Goal: Task Accomplishment & Management: Manage account settings

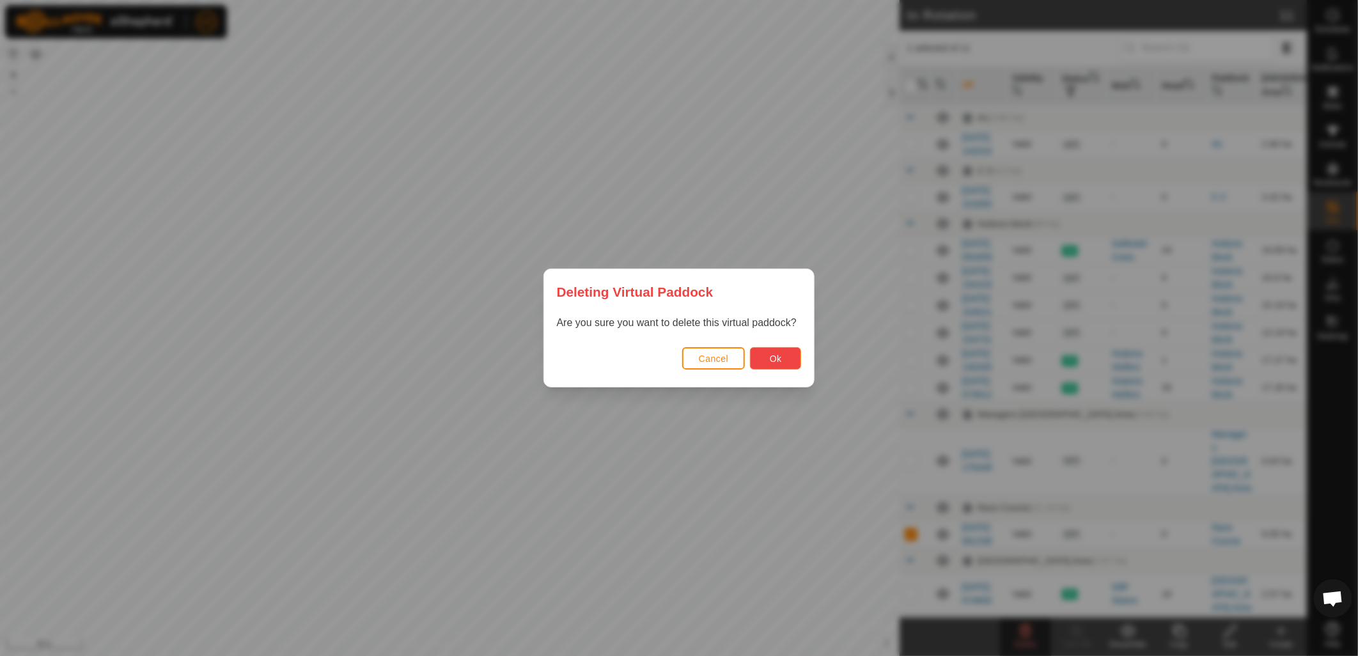
click at [771, 359] on span "Ok" at bounding box center [776, 359] width 12 height 10
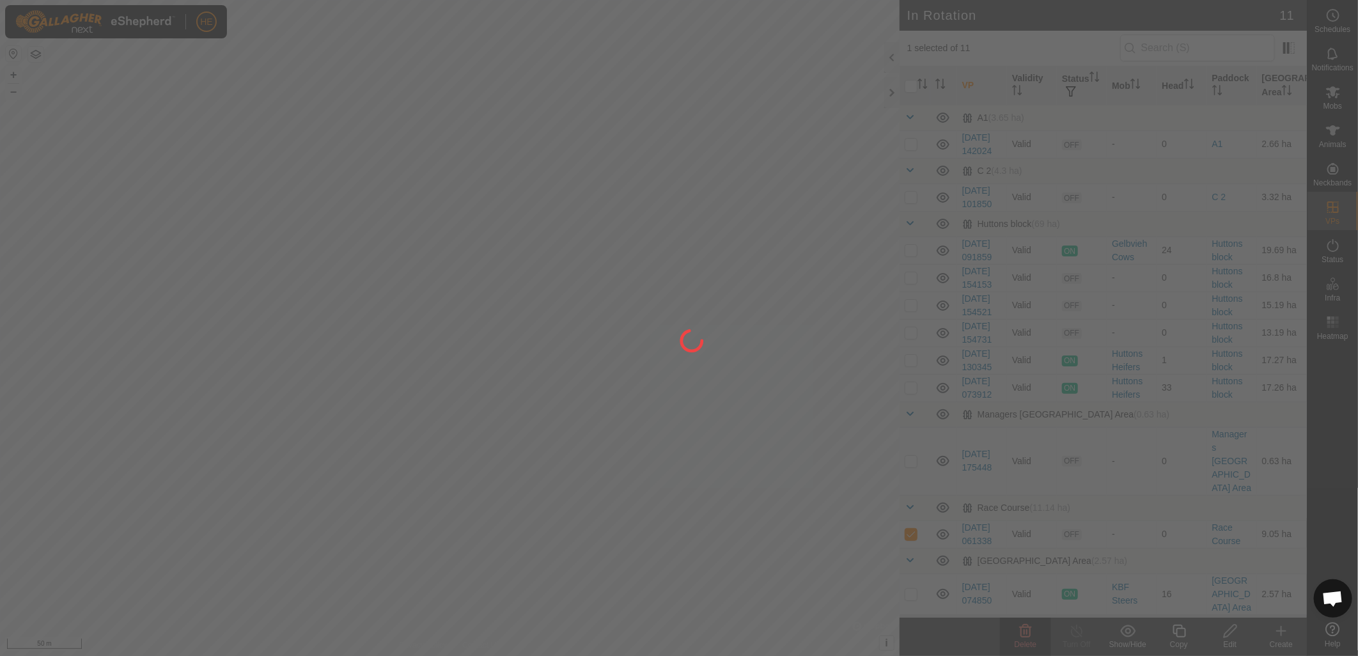
checkbox input "false"
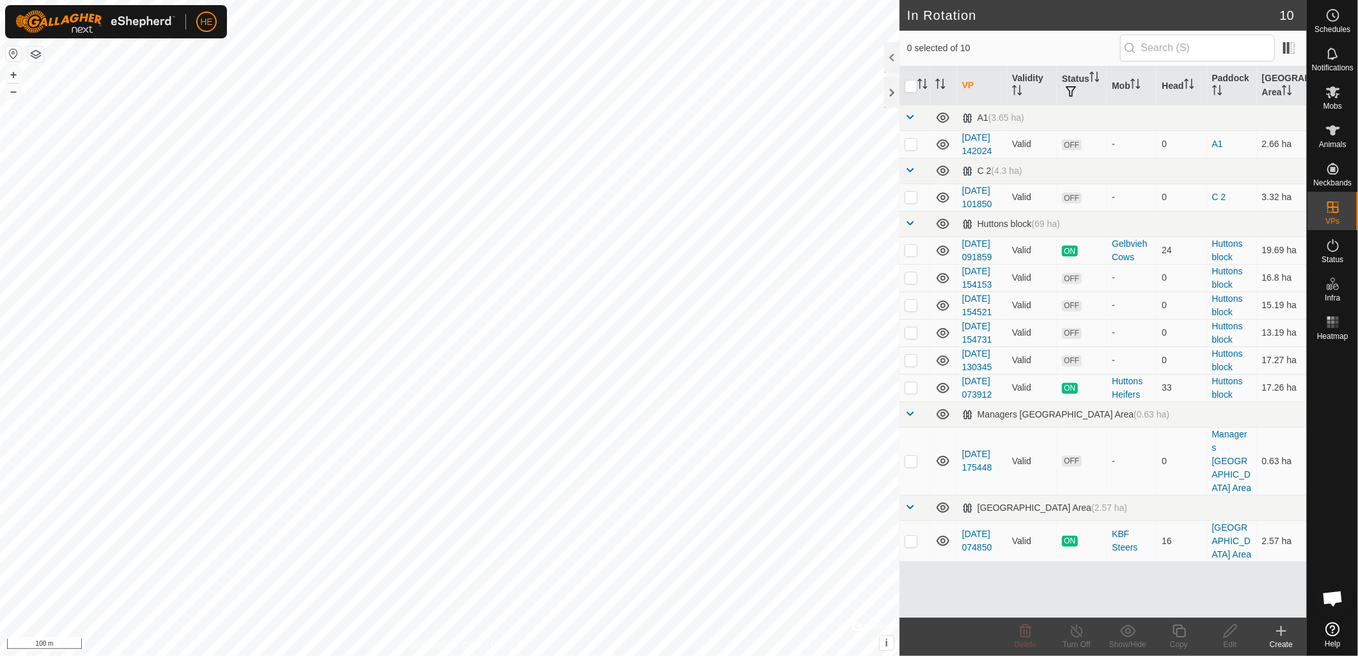
click at [1284, 640] on div "Create" at bounding box center [1281, 645] width 51 height 12
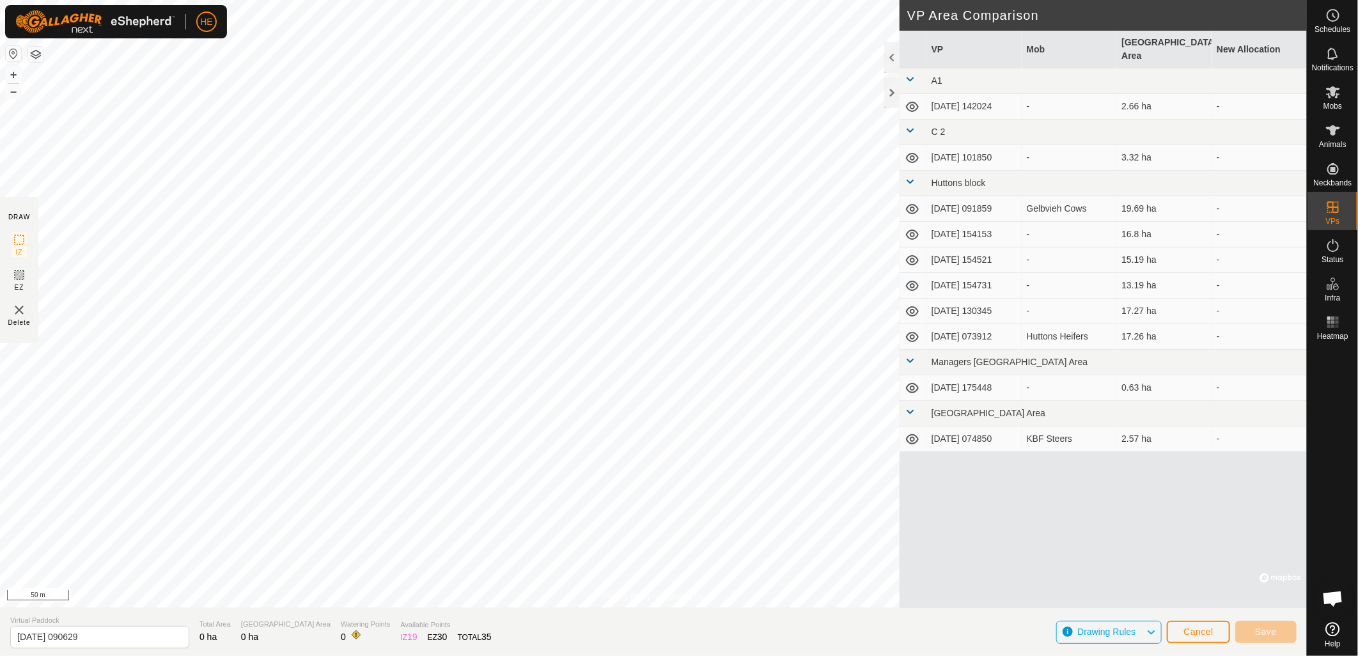
click at [459, 0] on html "HE Schedules Notifications Mobs Animals Neckbands VPs Status Infra Heatmap Help…" at bounding box center [679, 328] width 1358 height 656
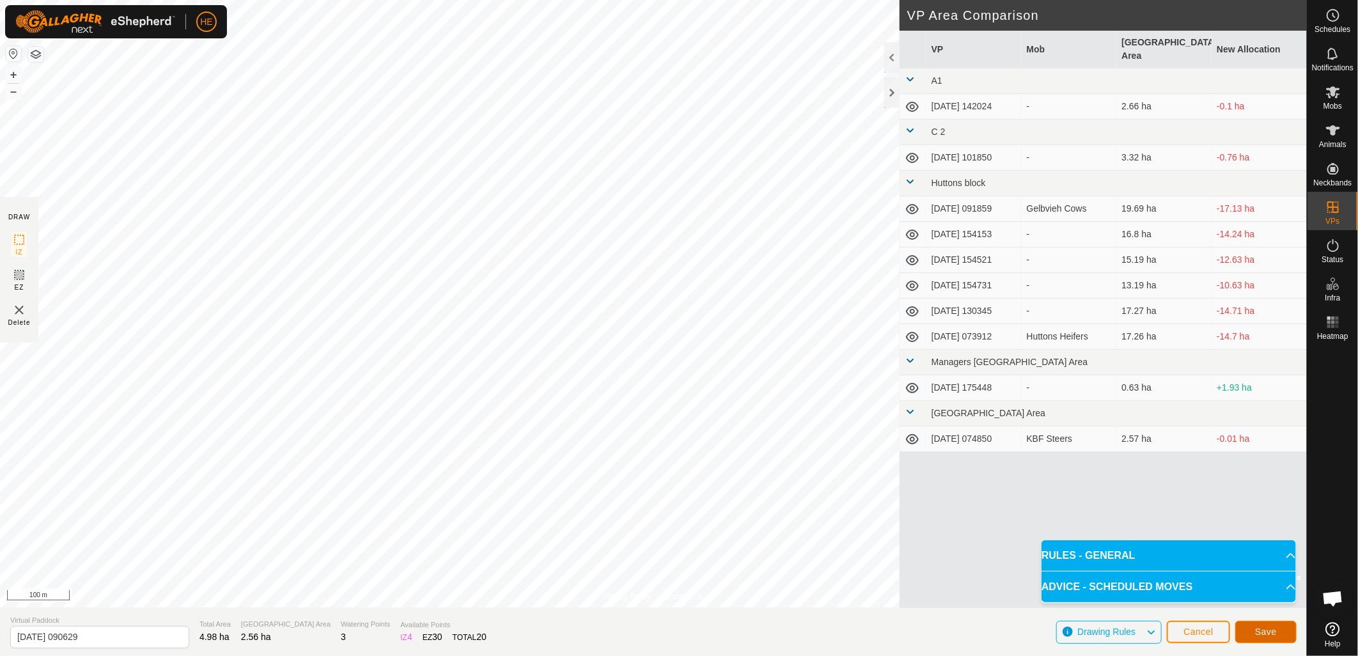
click at [1270, 629] on span "Save" at bounding box center [1266, 632] width 22 height 10
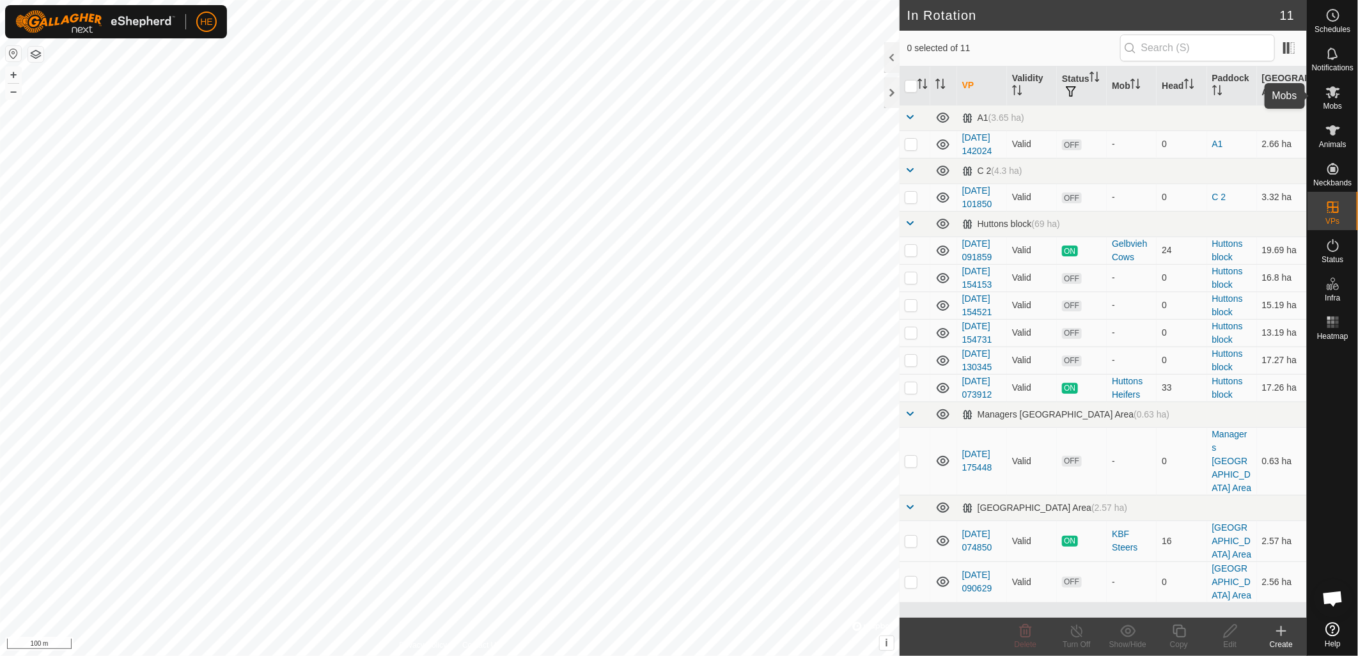
click at [1332, 93] on icon at bounding box center [1333, 92] width 14 height 12
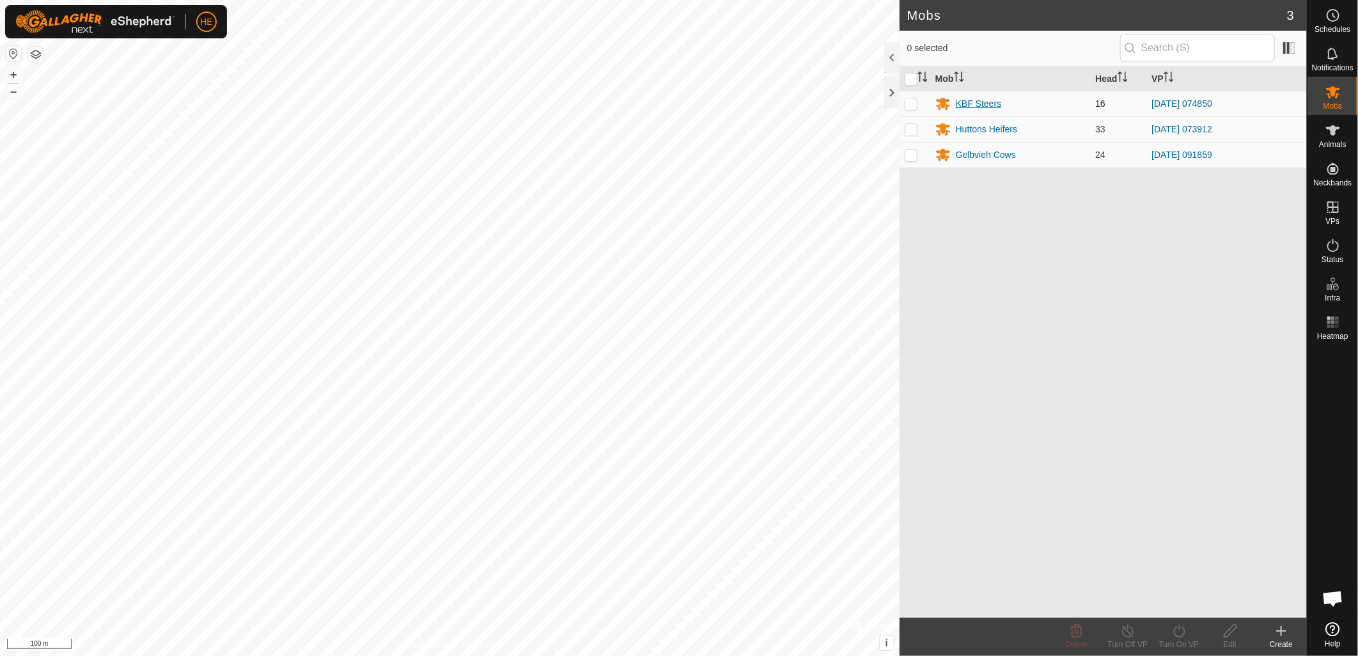
click at [976, 101] on div "KBF Steers" at bounding box center [979, 103] width 46 height 13
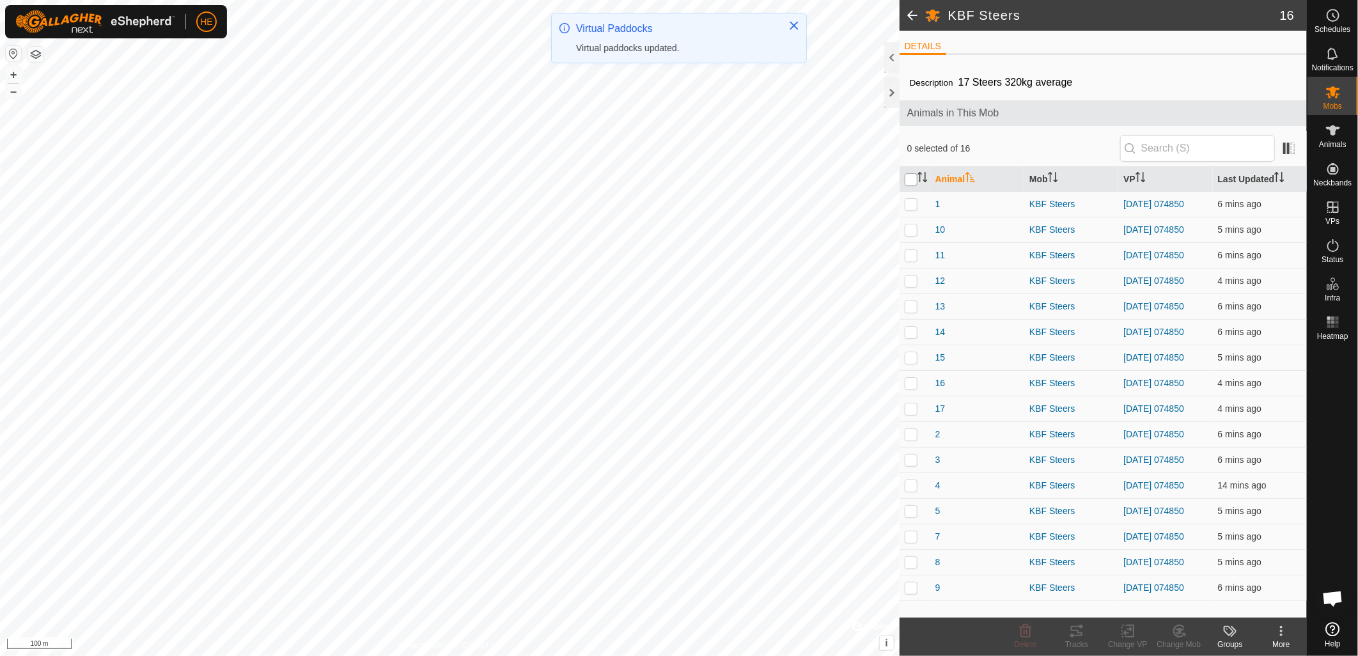
click at [911, 181] on input "checkbox" at bounding box center [911, 179] width 13 height 13
checkbox input "true"
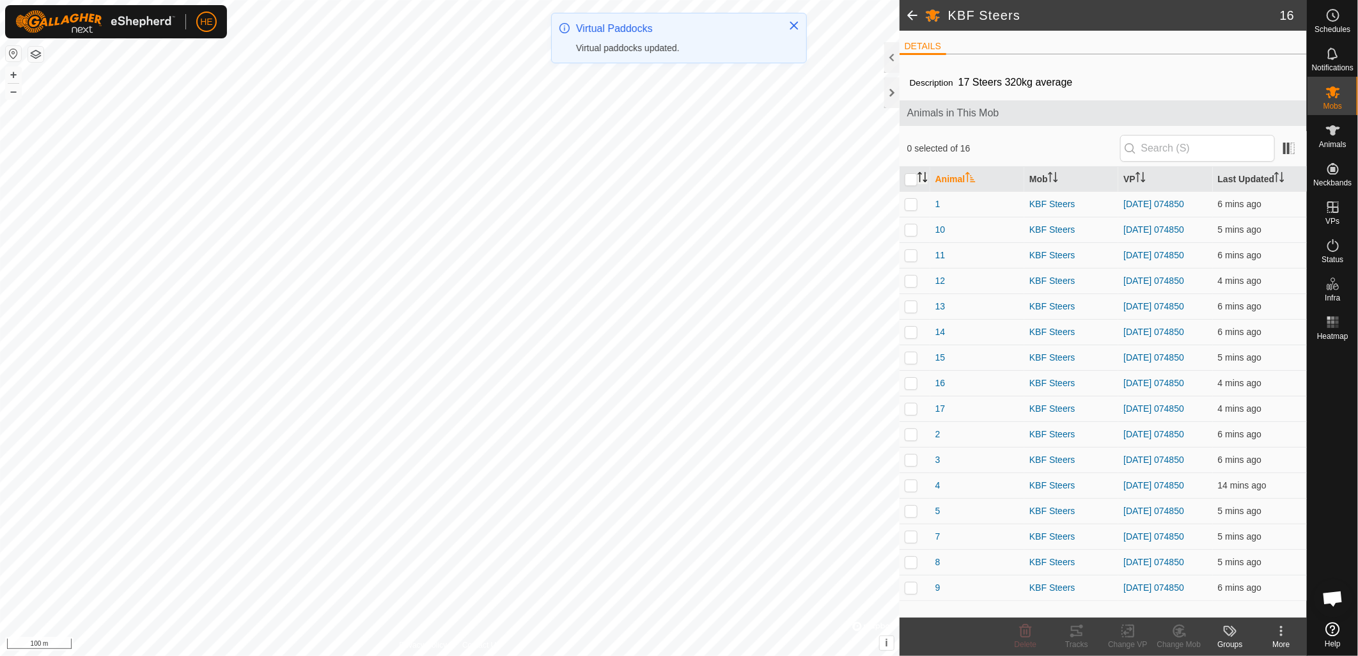
checkbox input "true"
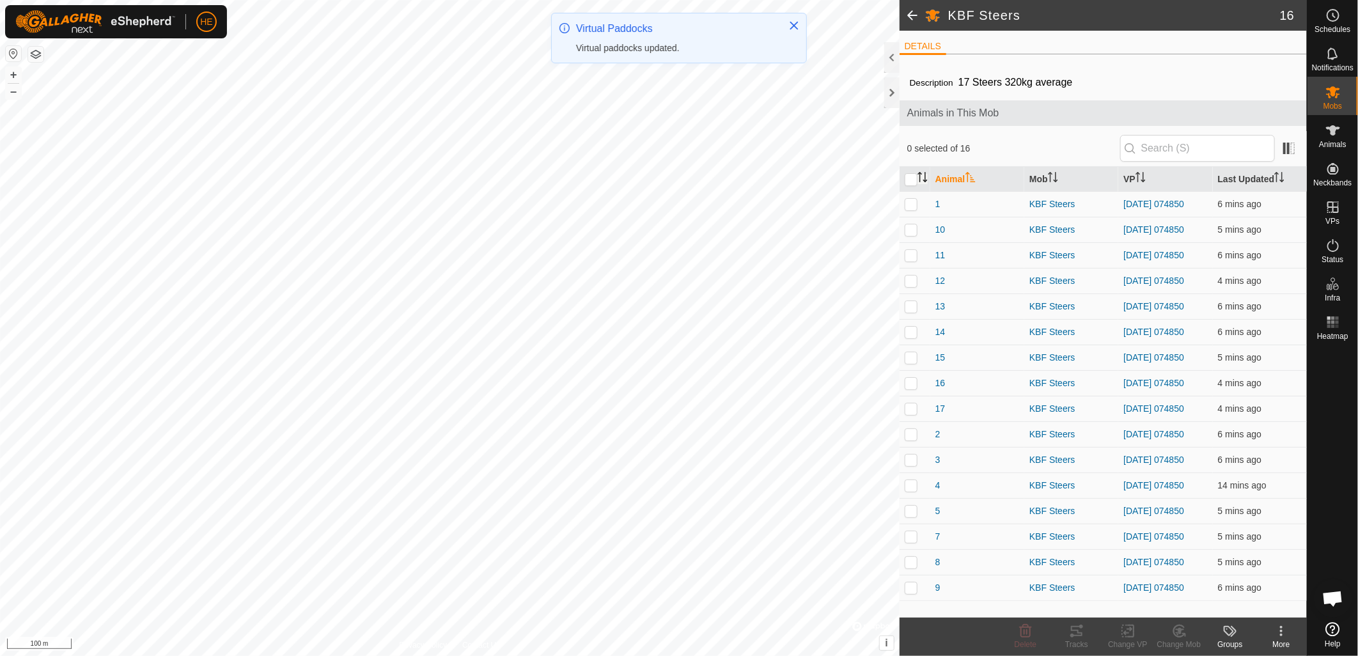
checkbox input "true"
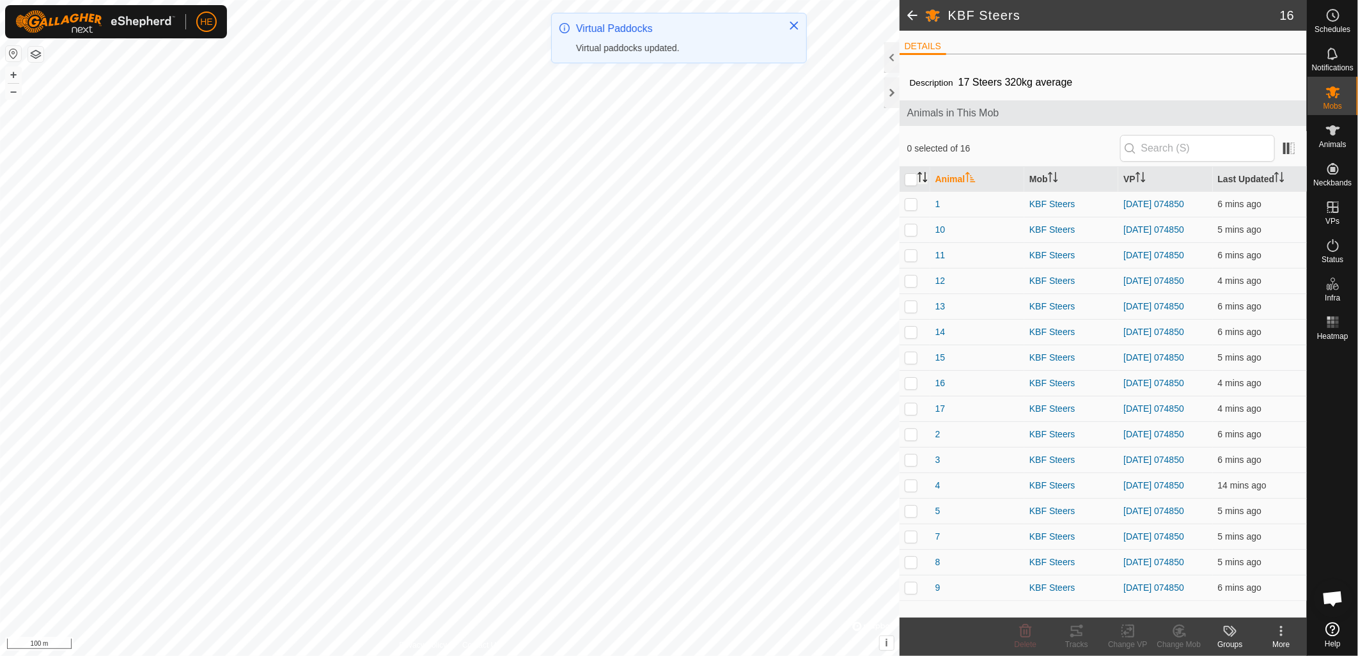
checkbox input "true"
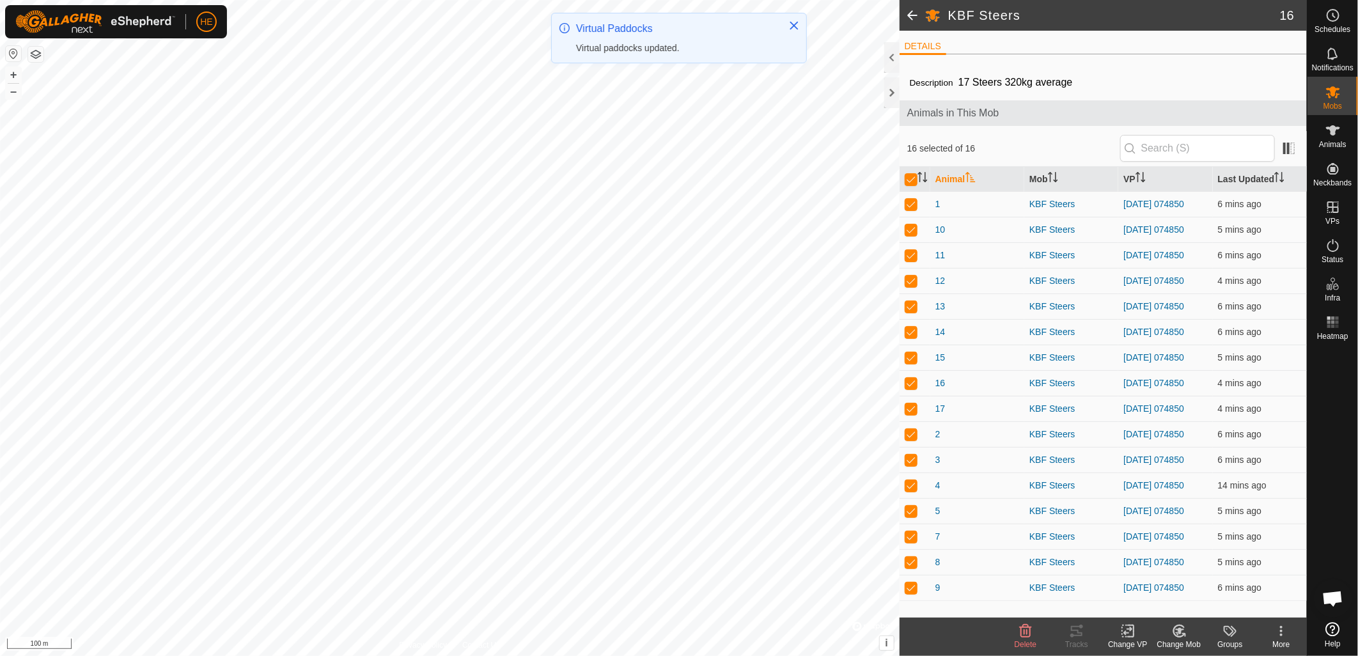
click at [1132, 638] on icon at bounding box center [1128, 631] width 16 height 15
click at [1141, 576] on link "Choose VP..." at bounding box center [1166, 577] width 127 height 26
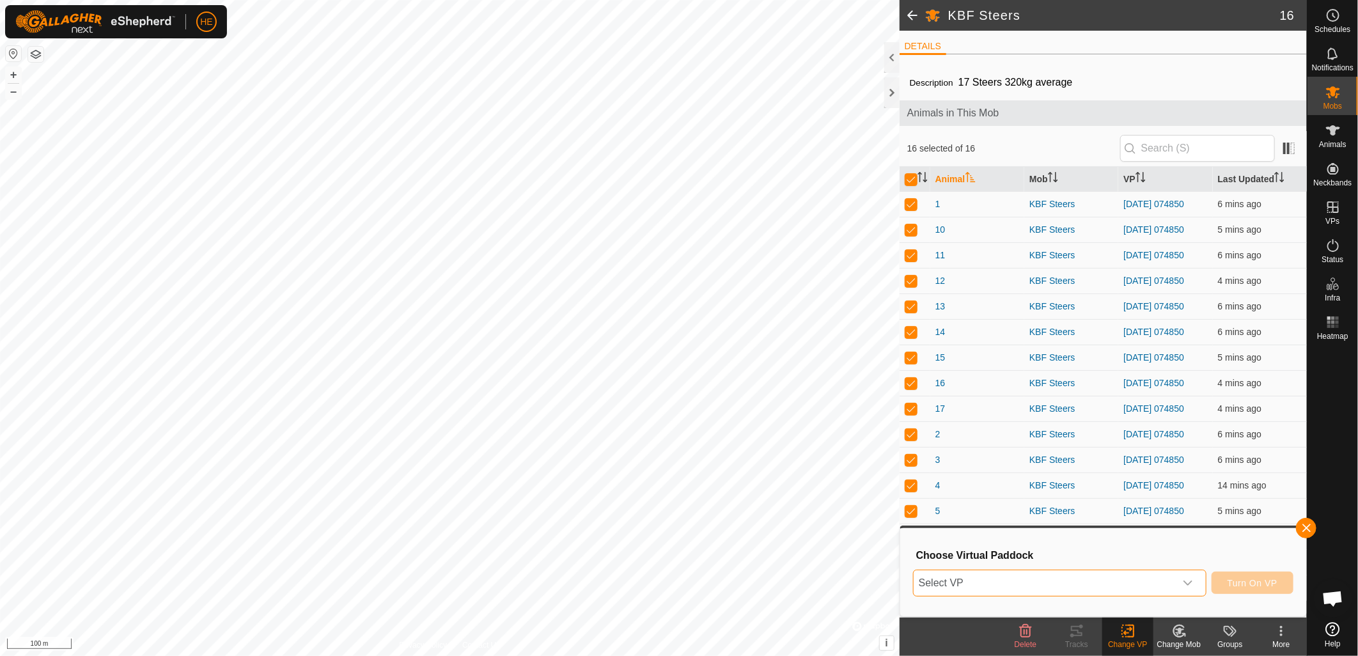
click at [1090, 582] on span "Select VP" at bounding box center [1045, 583] width 262 height 26
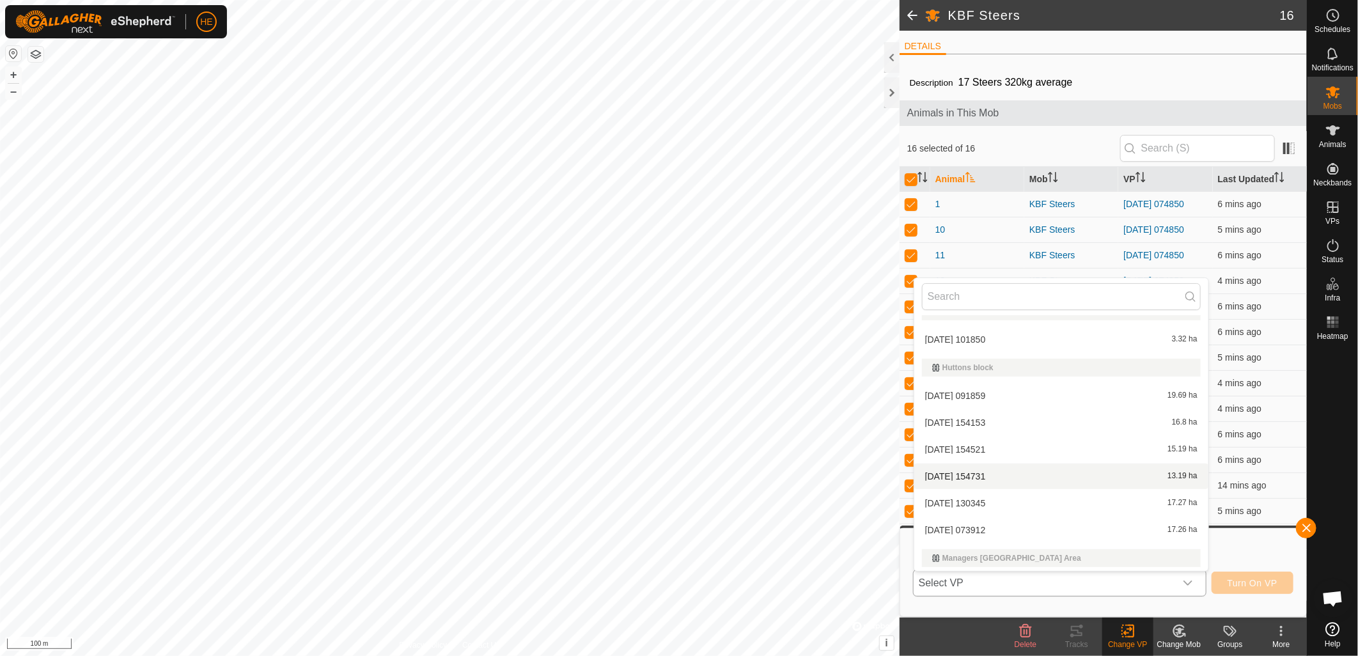
scroll to position [184, 0]
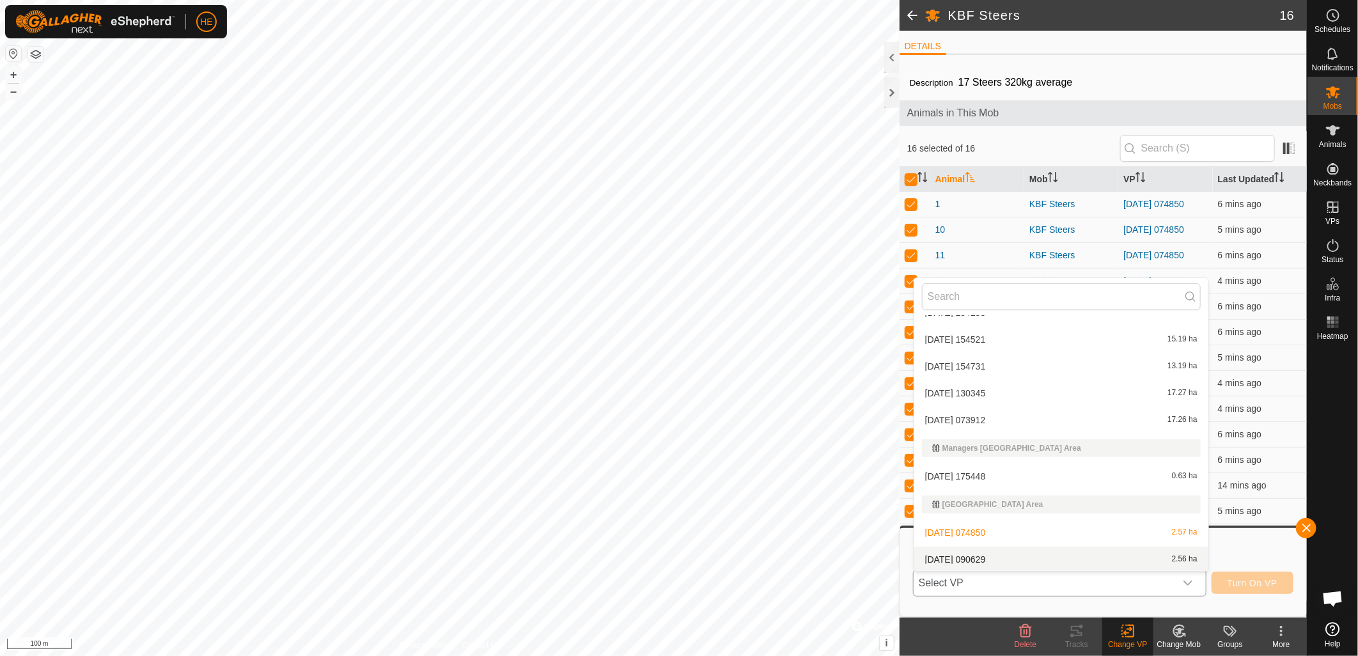
click at [975, 551] on li "[DATE] [DATE] 2.56 ha" at bounding box center [1062, 560] width 294 height 26
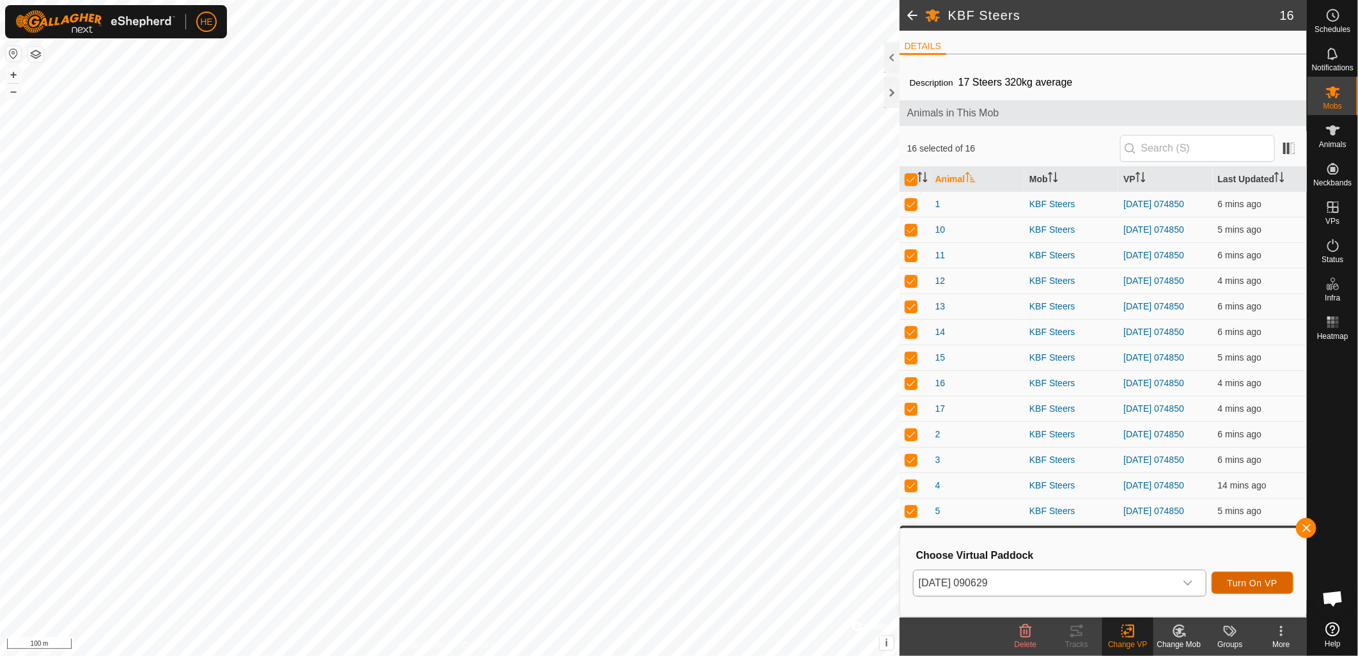
click at [1255, 580] on span "Turn On VP" at bounding box center [1253, 583] width 50 height 10
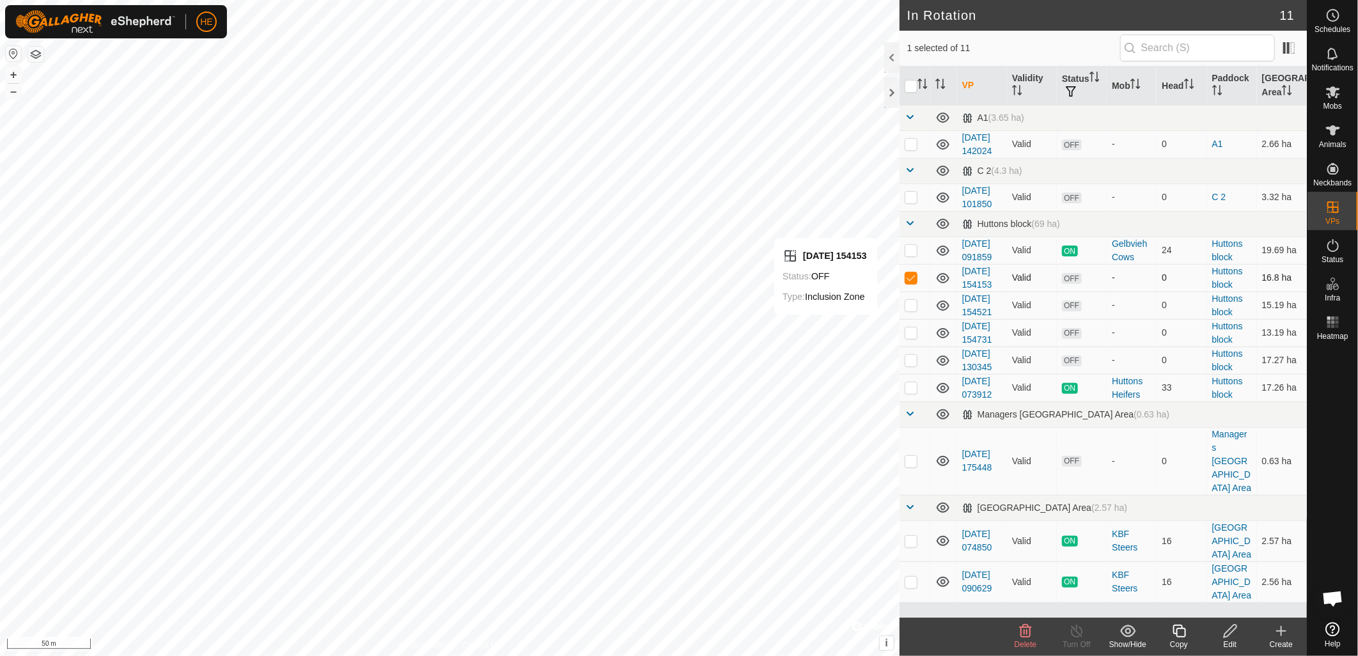
click at [907, 283] on p-checkbox at bounding box center [911, 277] width 13 height 10
checkbox input "false"
click at [910, 310] on p-checkbox at bounding box center [911, 305] width 13 height 10
checkbox input "true"
click at [910, 338] on p-checkbox at bounding box center [911, 332] width 13 height 10
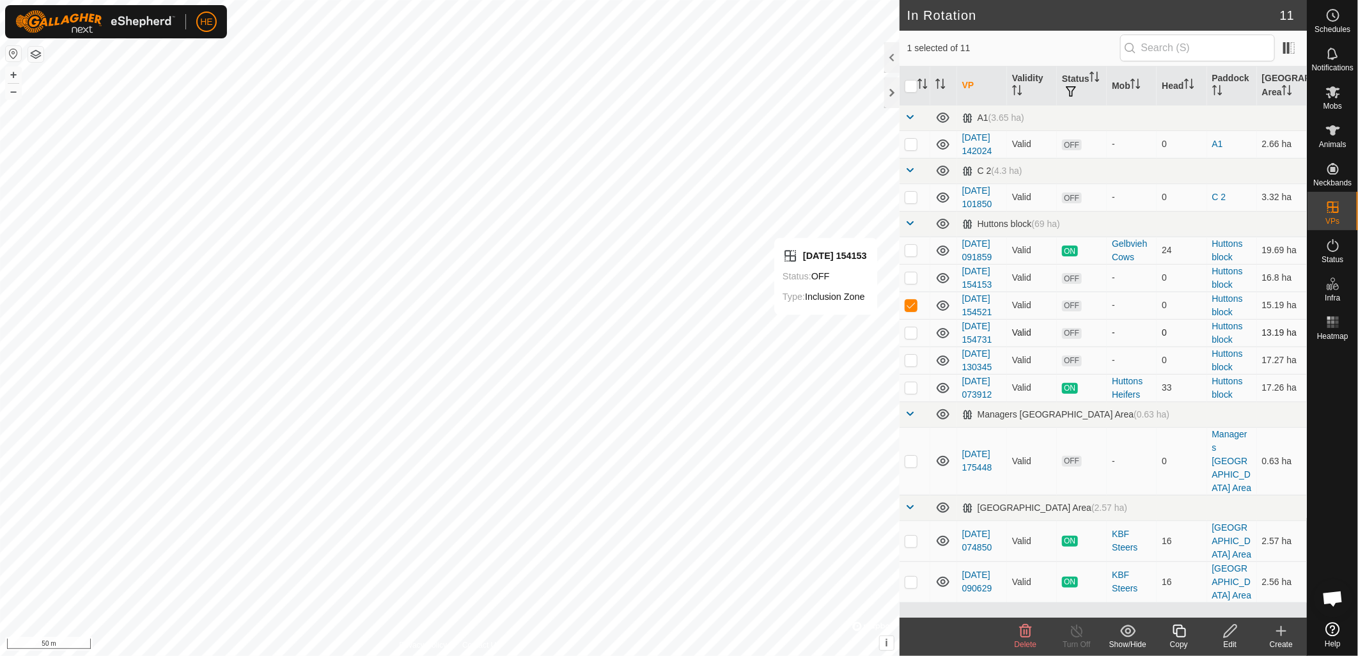
checkbox input "true"
click at [910, 365] on p-checkbox at bounding box center [911, 360] width 13 height 10
checkbox input "true"
click at [913, 310] on p-checkbox at bounding box center [911, 305] width 13 height 10
checkbox input "false"
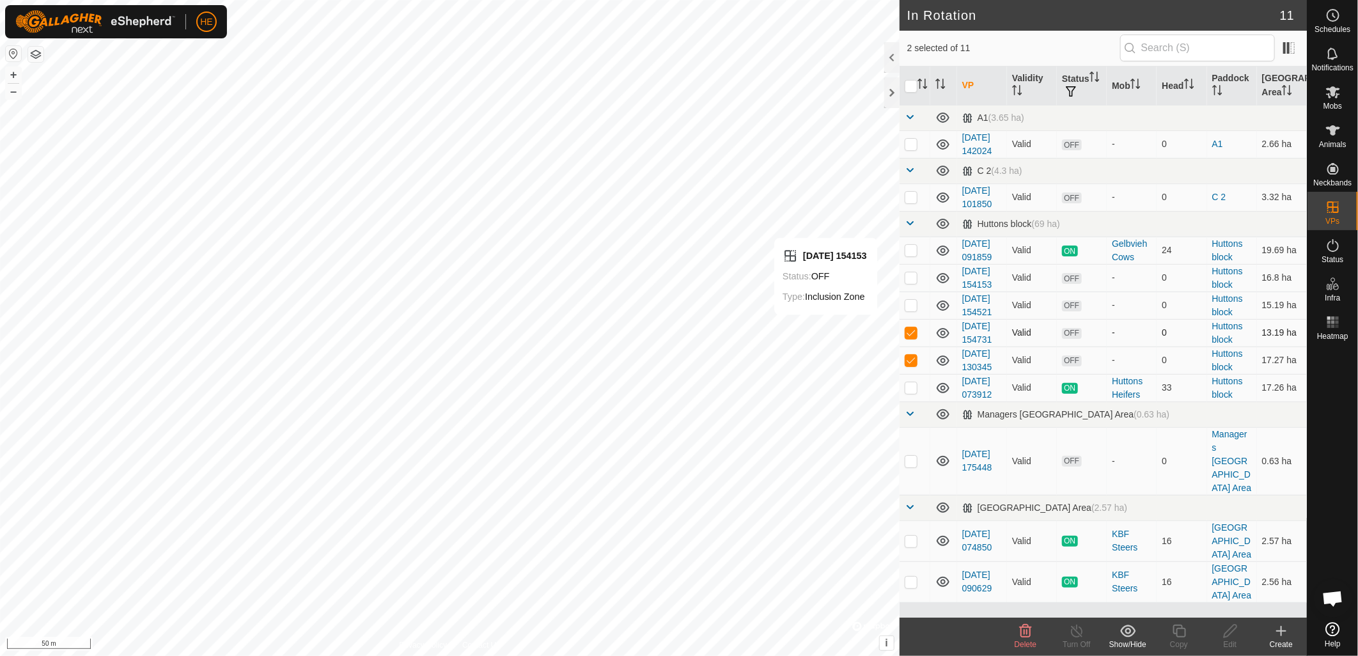
click at [910, 338] on p-checkbox at bounding box center [911, 332] width 13 height 10
checkbox input "false"
click at [1030, 640] on span "Delete" at bounding box center [1026, 644] width 22 height 9
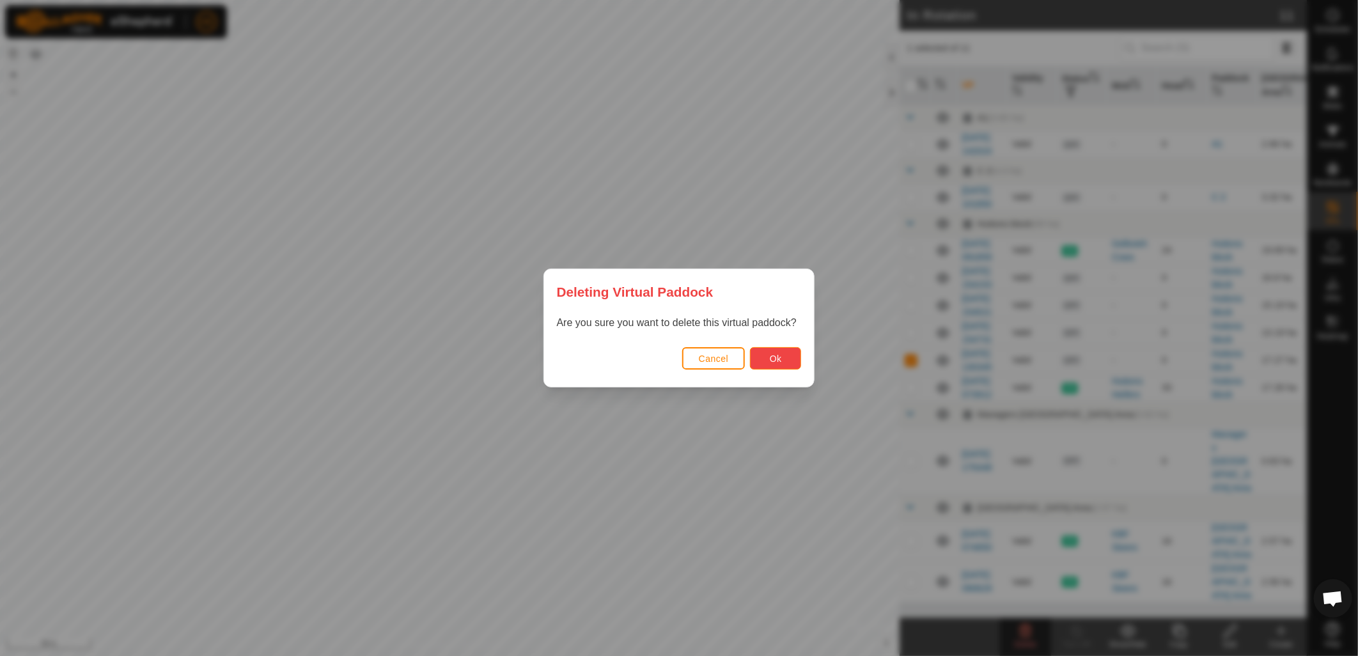
click at [784, 366] on button "Ok" at bounding box center [775, 358] width 51 height 22
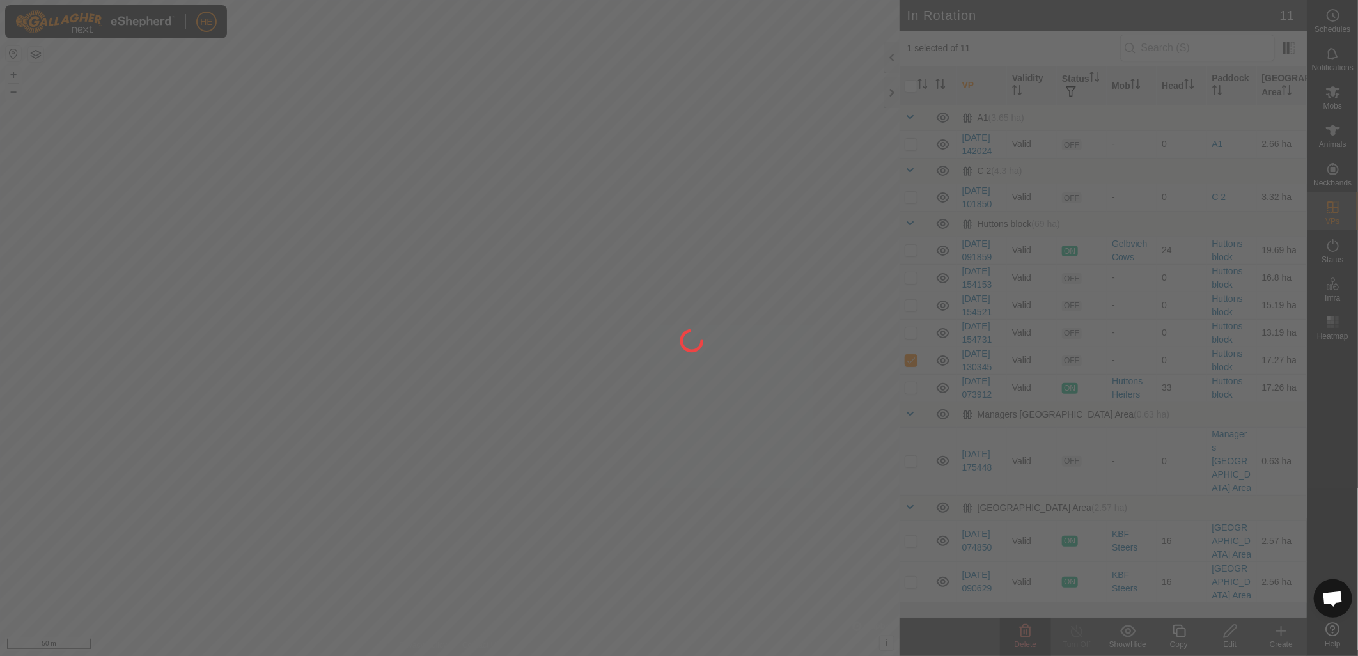
checkbox input "false"
